Goal: Task Accomplishment & Management: Use online tool/utility

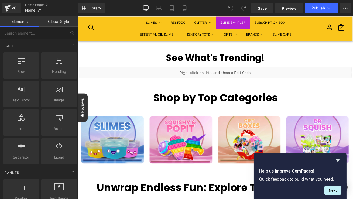
scroll to position [889, 0]
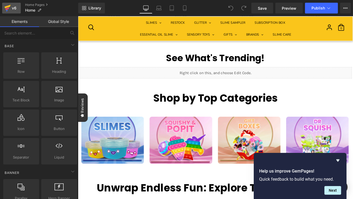
click at [9, 8] on icon at bounding box center [7, 9] width 4 height 2
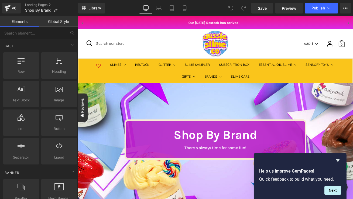
click at [178, 55] on div "Search Search our store Currency AUD $ AUD $ CAD $ GBP £ NZD $ USD $ Search Sea…" at bounding box center [241, 49] width 310 height 32
click at [7, 12] on icon at bounding box center [7, 7] width 6 height 13
